Goal: Transaction & Acquisition: Subscribe to service/newsletter

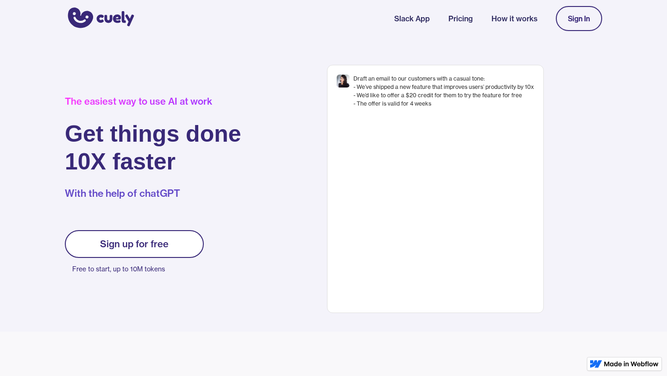
click at [457, 19] on link "Pricing" at bounding box center [460, 18] width 25 height 11
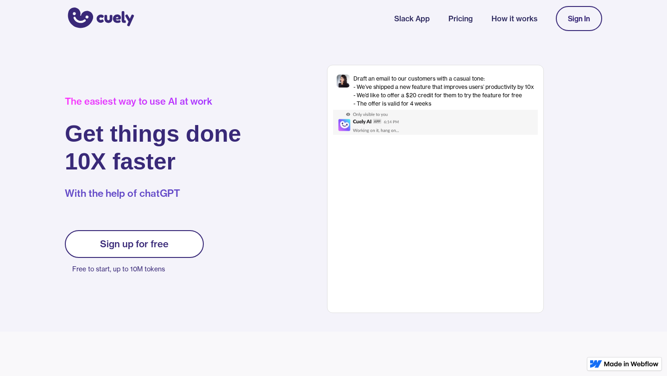
click at [457, 19] on link "Pricing" at bounding box center [460, 18] width 25 height 11
click at [460, 18] on link "Pricing" at bounding box center [460, 18] width 25 height 11
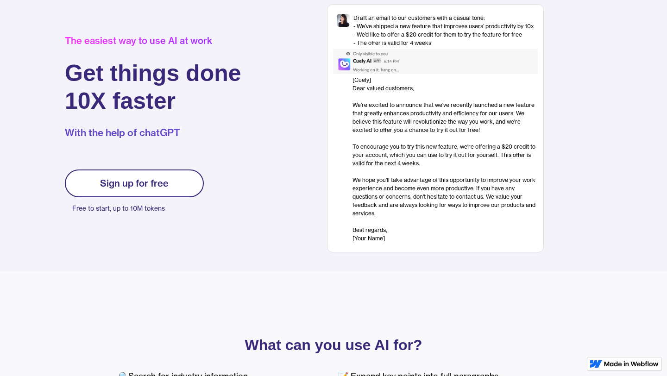
scroll to position [5, 0]
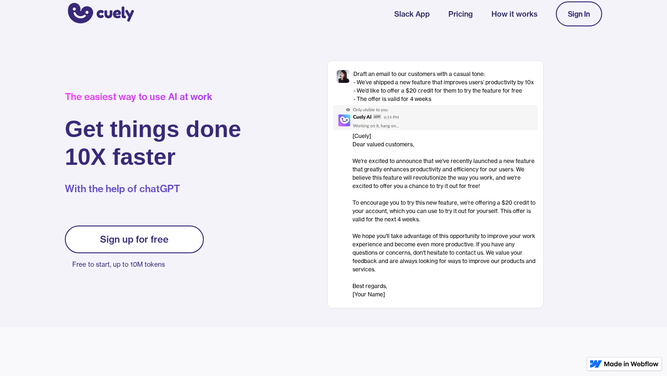
click at [170, 238] on link "Sign up for free" at bounding box center [134, 240] width 139 height 28
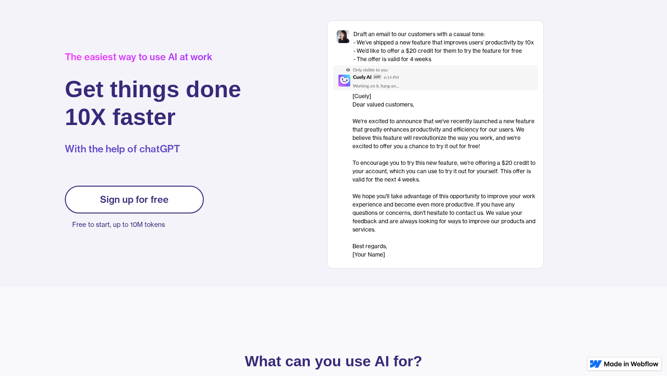
scroll to position [50, 0]
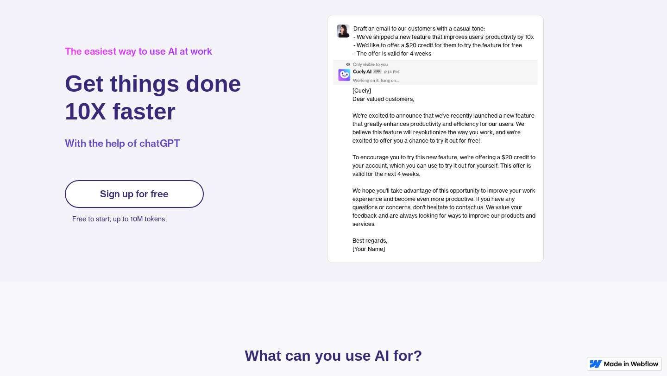
click at [174, 189] on link "Sign up for free" at bounding box center [134, 194] width 139 height 28
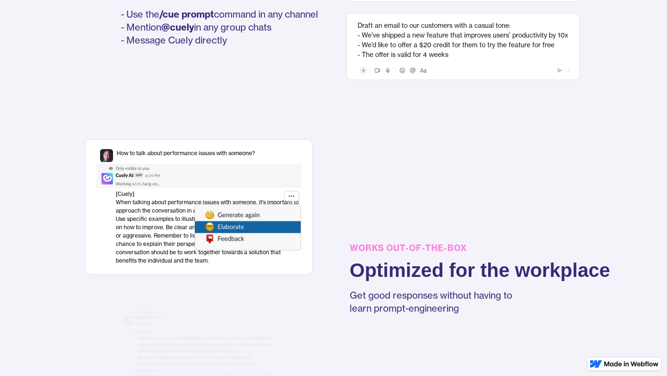
scroll to position [790, 0]
